Goal: Find specific page/section: Find specific page/section

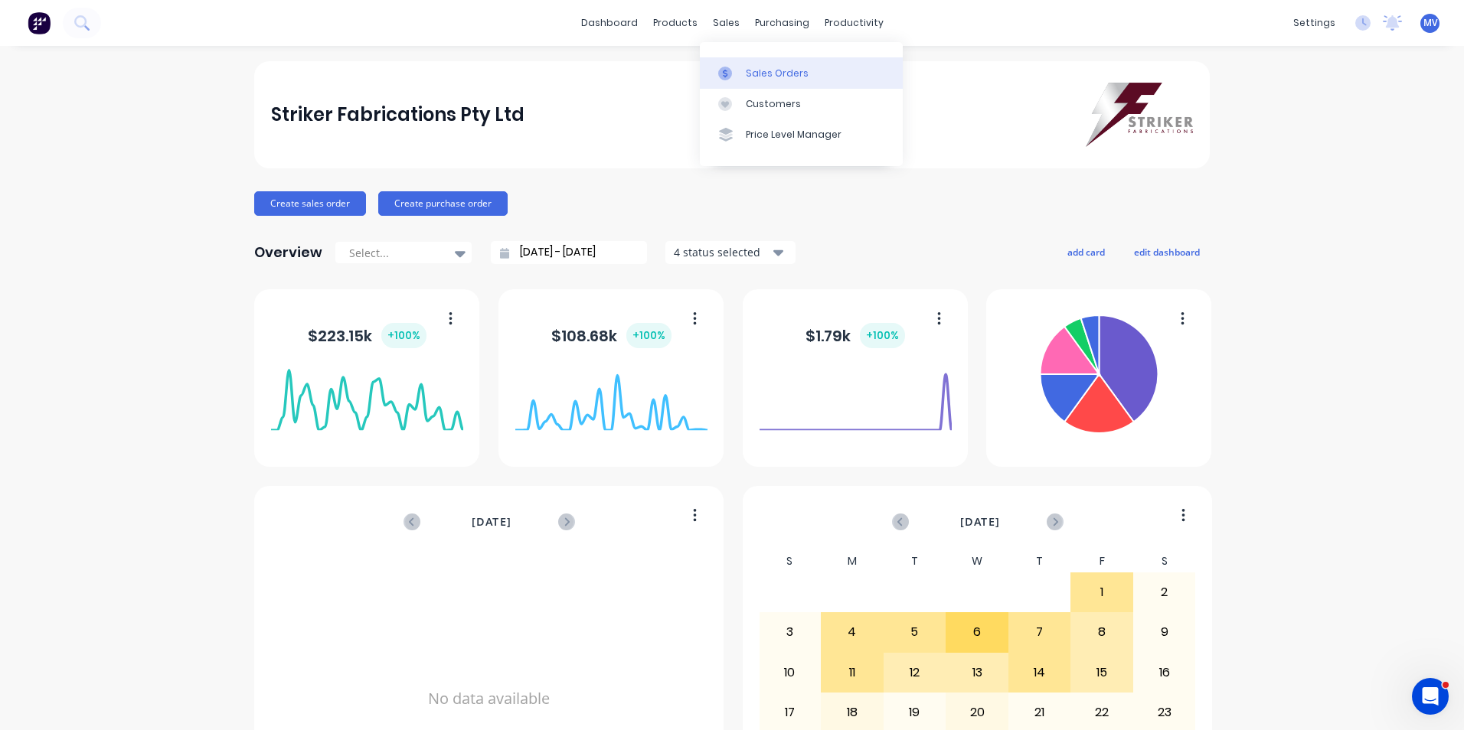
click at [766, 71] on div "Sales Orders" at bounding box center [777, 74] width 63 height 14
